Goal: Task Accomplishment & Management: Manage account settings

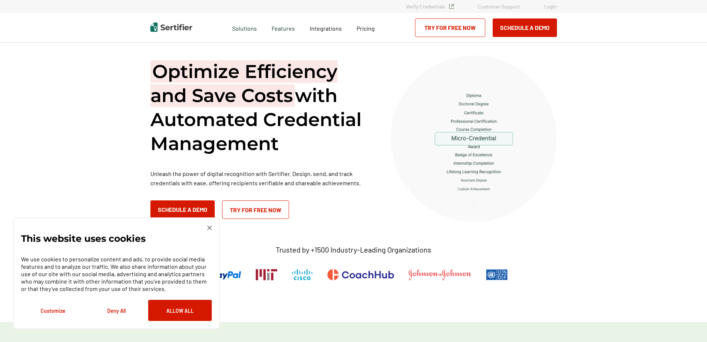
click at [551, 6] on link "Login" at bounding box center [550, 6] width 13 height 6
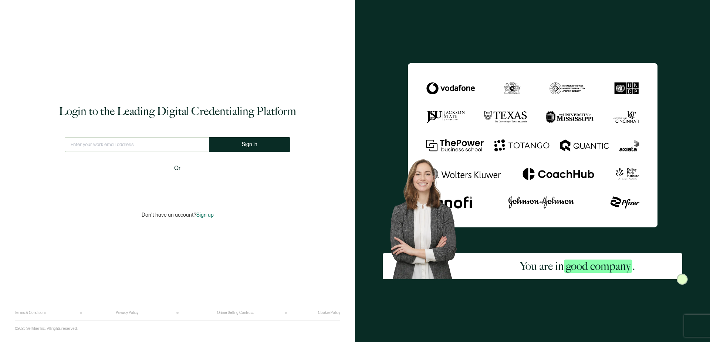
type input "[PERSON_NAME][EMAIL_ADDRESS][DOMAIN_NAME]"
click at [254, 146] on span "Sign In" at bounding box center [250, 145] width 16 height 6
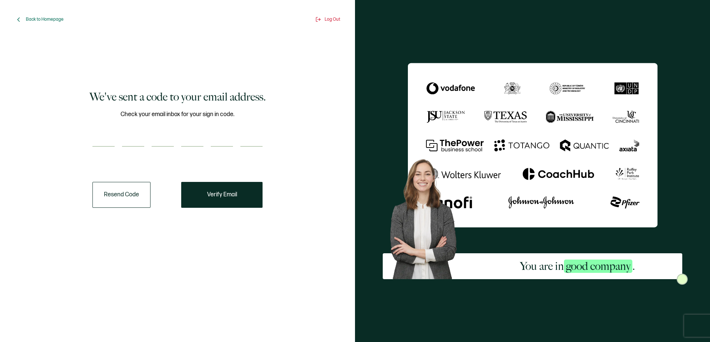
click at [105, 141] on input "number" at bounding box center [103, 139] width 22 height 15
type input "4"
type input "9"
type input "5"
type input "7"
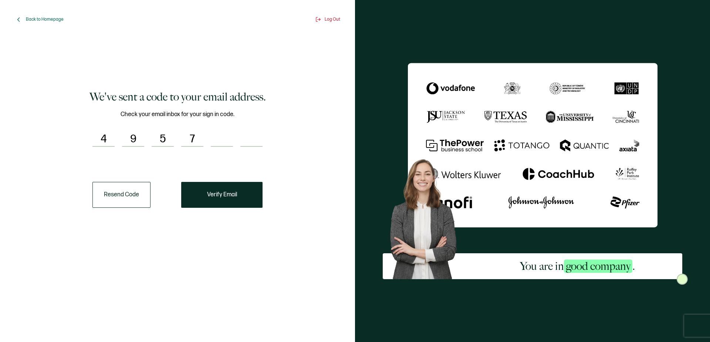
type input "7"
type input "4"
